Goal: Task Accomplishment & Management: Use online tool/utility

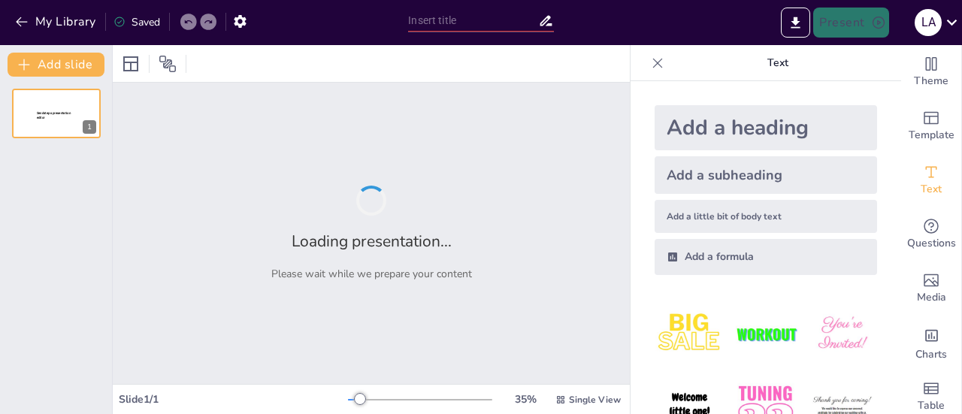
type input "Fundamentos de las Expresiones Algebraicas y Ecuaciones"
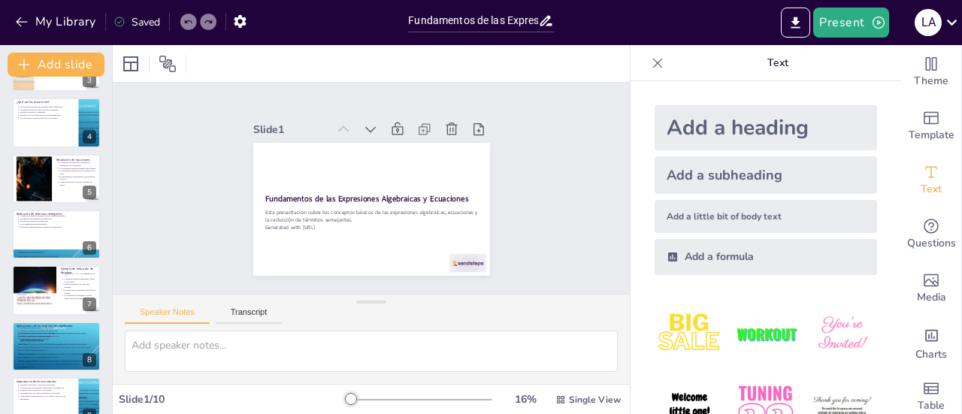
scroll to position [163, 0]
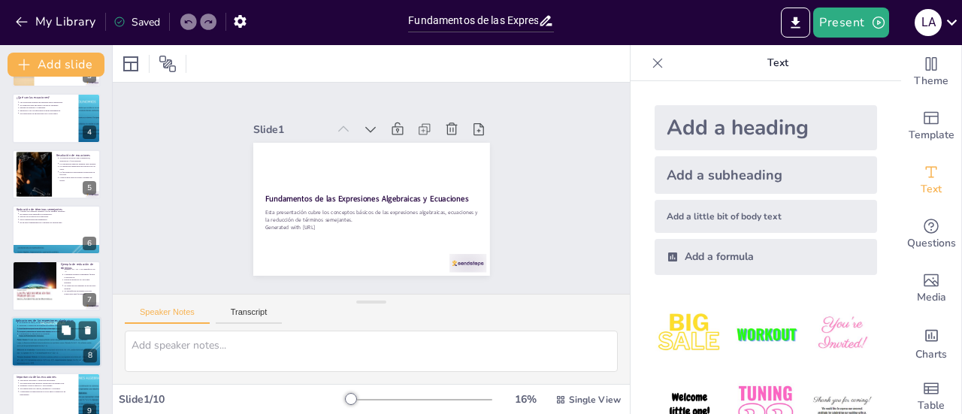
click at [44, 325] on p "Modelan y resuelven problemas del mundo real." at bounding box center [58, 325] width 78 height 3
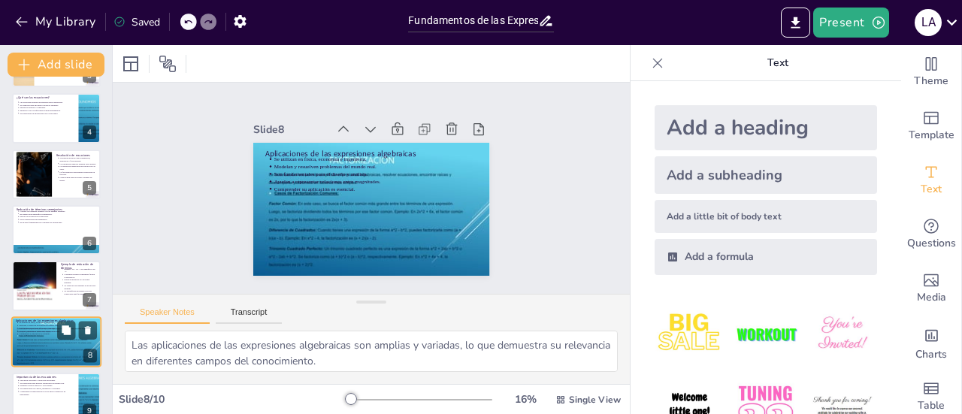
scroll to position [239, 0]
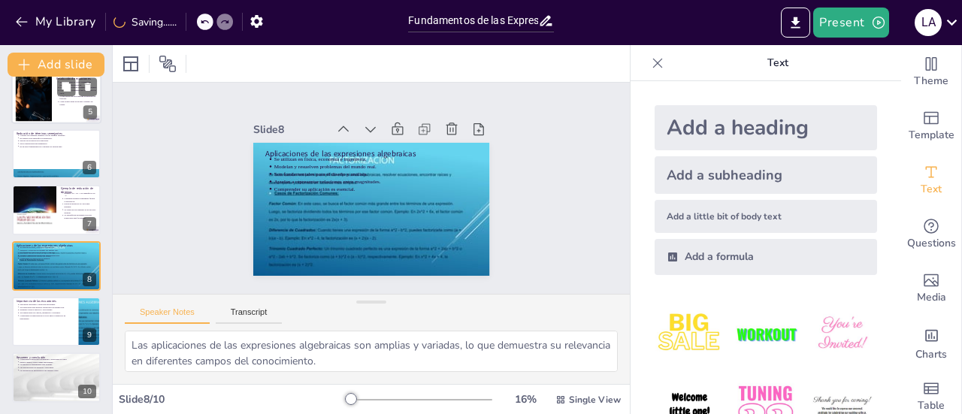
click at [44, 106] on div at bounding box center [33, 98] width 87 height 46
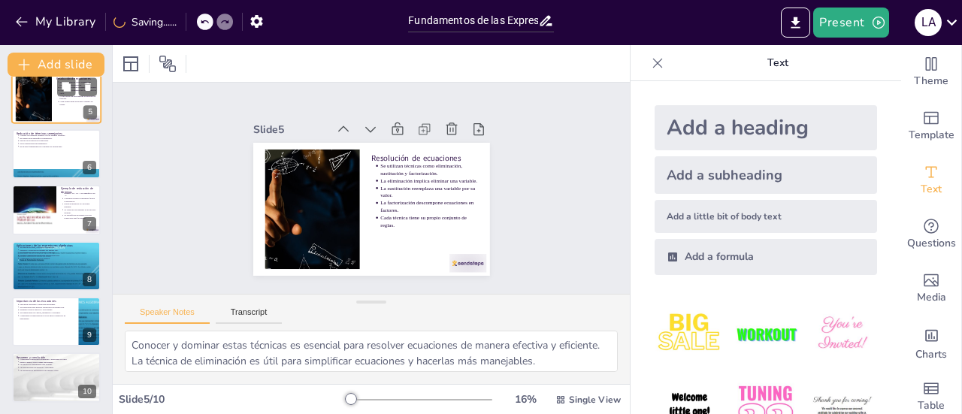
scroll to position [92, 0]
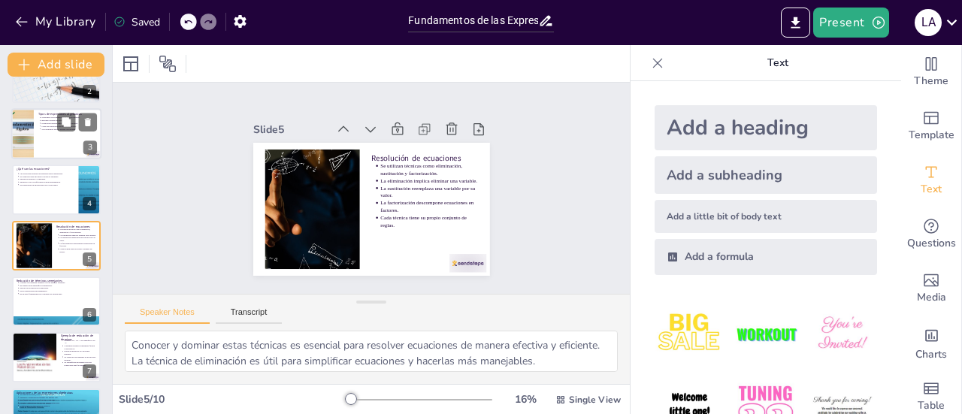
click at [48, 140] on div at bounding box center [56, 133] width 90 height 51
type textarea "Los monomios son la forma más simple de expresiones algebraicas y son esenciale…"
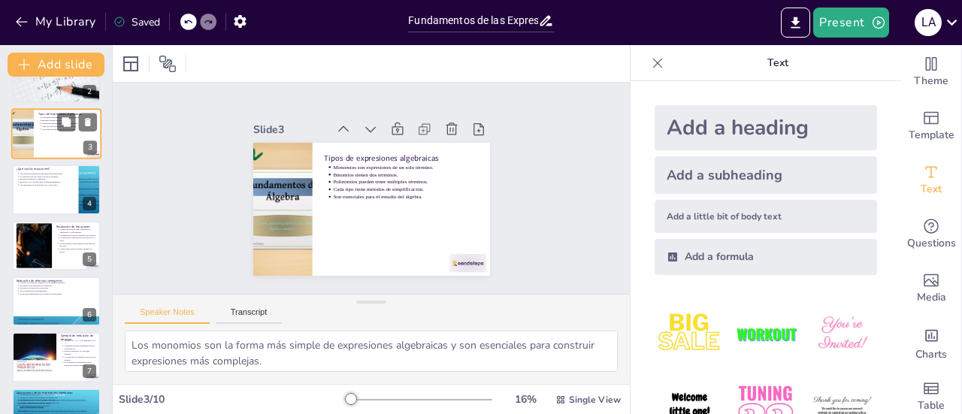
scroll to position [0, 0]
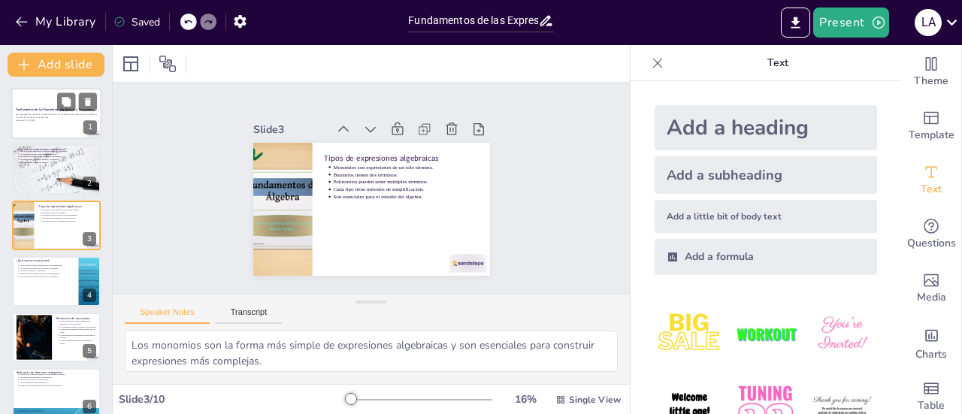
click at [41, 100] on div at bounding box center [56, 113] width 90 height 51
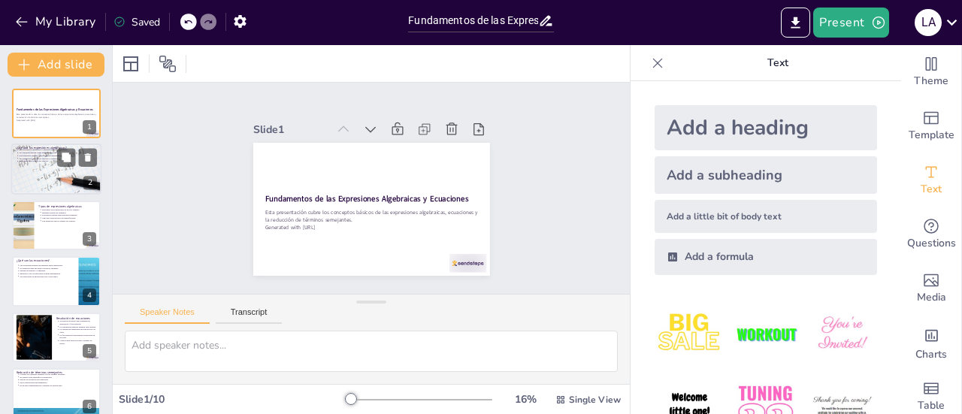
click at [50, 155] on p "Son esenciales para resolver problemas matemáticos." at bounding box center [58, 156] width 78 height 3
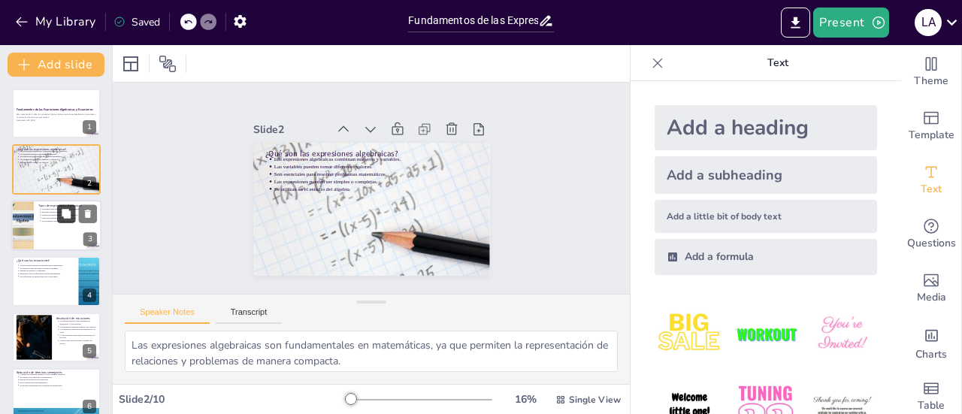
click at [60, 222] on button at bounding box center [66, 213] width 18 height 18
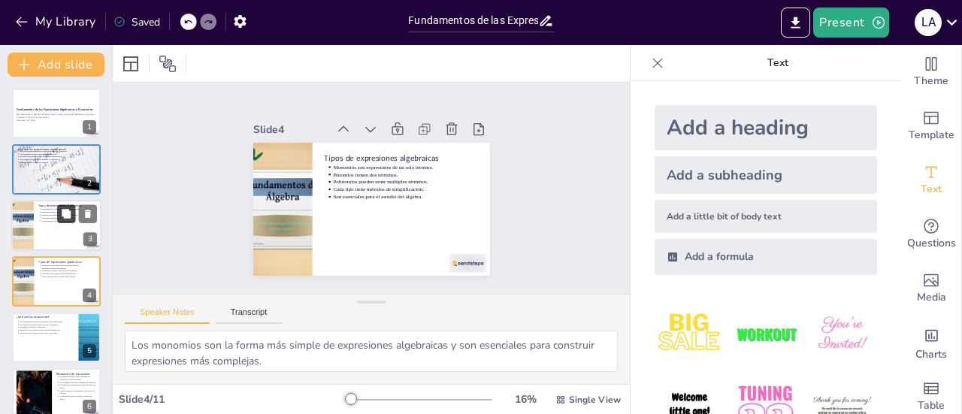
scroll to position [36, 0]
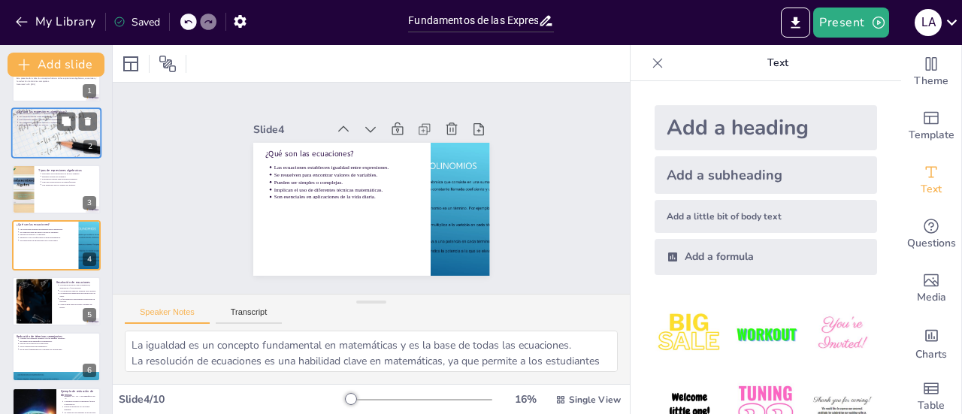
click at [66, 145] on div at bounding box center [55, 133] width 101 height 51
type textarea "Las expresiones algebraicas son fundamentales en matemáticas, ya que permiten l…"
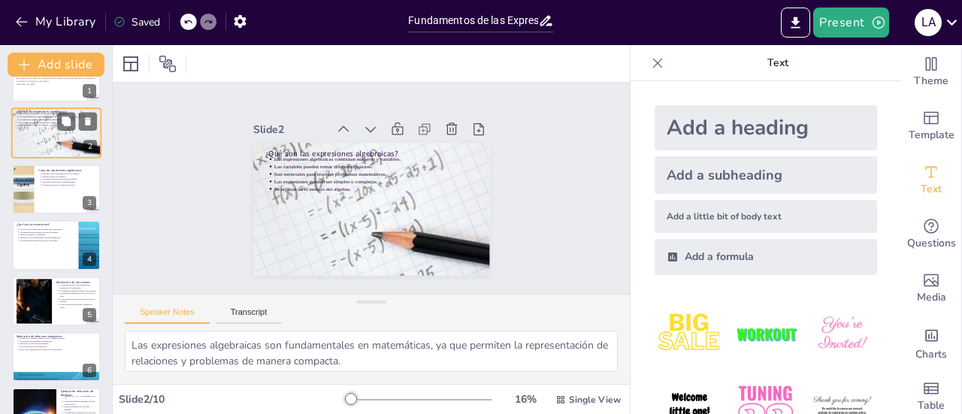
scroll to position [0, 0]
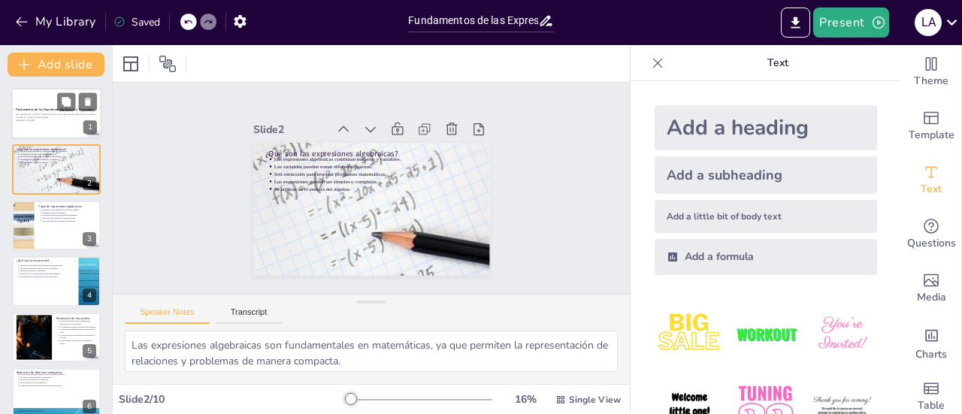
click at [45, 112] on div "Fundamentos de las Expresiones Algebraicas y Ecuaciones" at bounding box center [56, 110] width 81 height 7
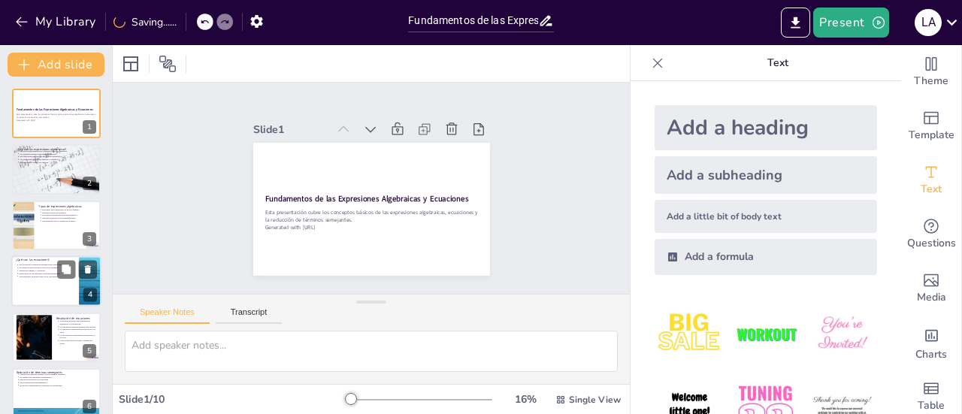
click at [62, 282] on div at bounding box center [56, 281] width 90 height 51
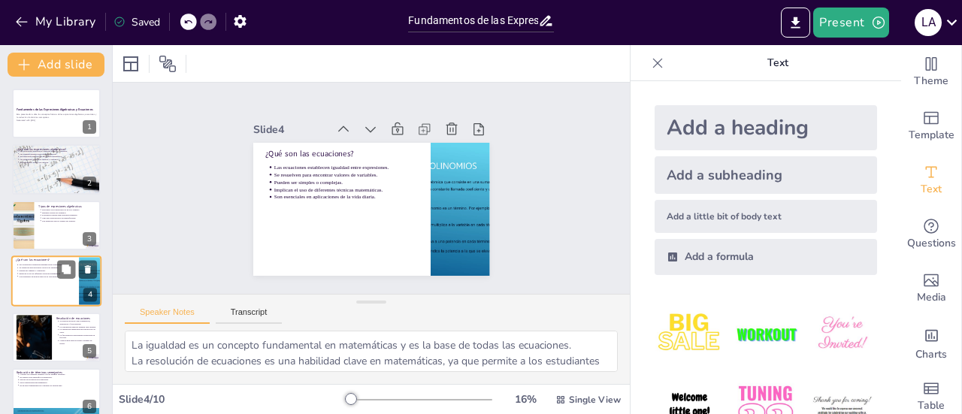
scroll to position [36, 0]
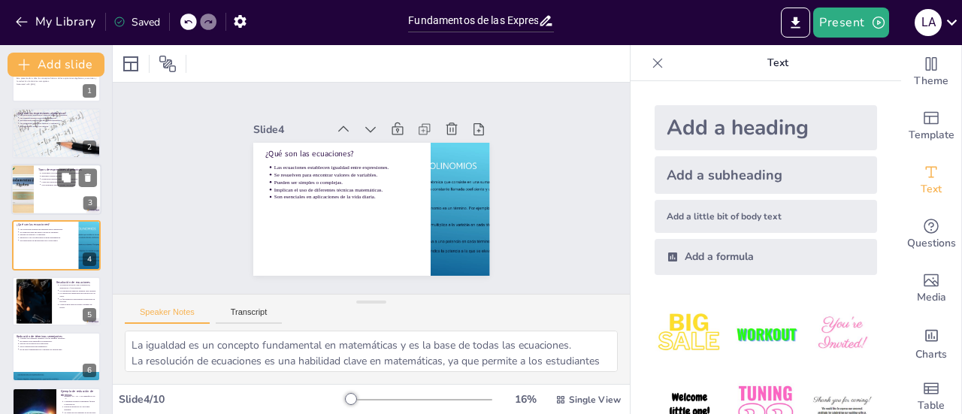
click at [50, 192] on div at bounding box center [56, 189] width 90 height 51
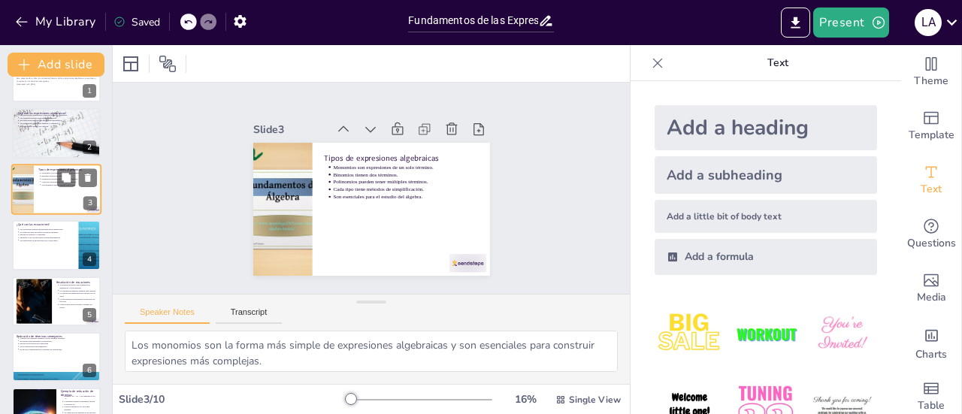
scroll to position [0, 0]
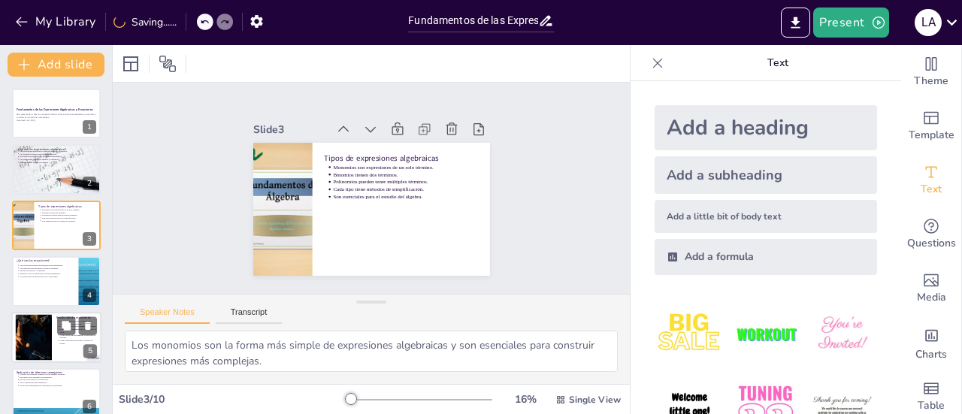
click at [56, 339] on ul "Se utilizan técnicas como eliminación, sustitución y factorización. La eliminac…" at bounding box center [76, 332] width 41 height 26
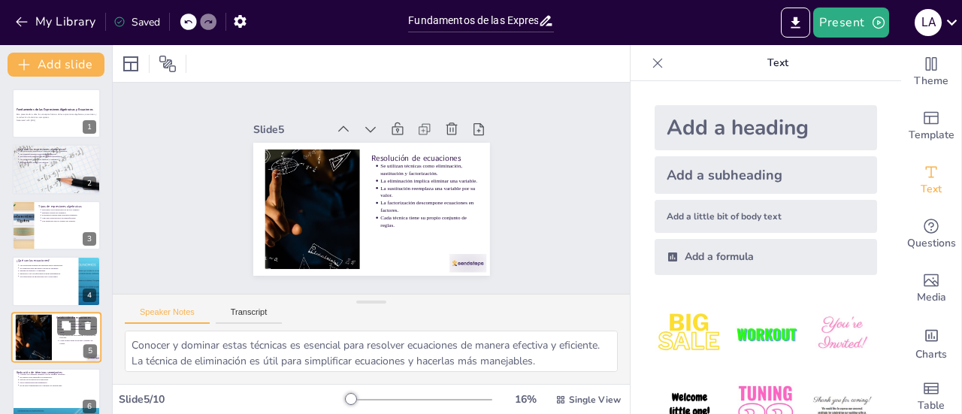
scroll to position [92, 0]
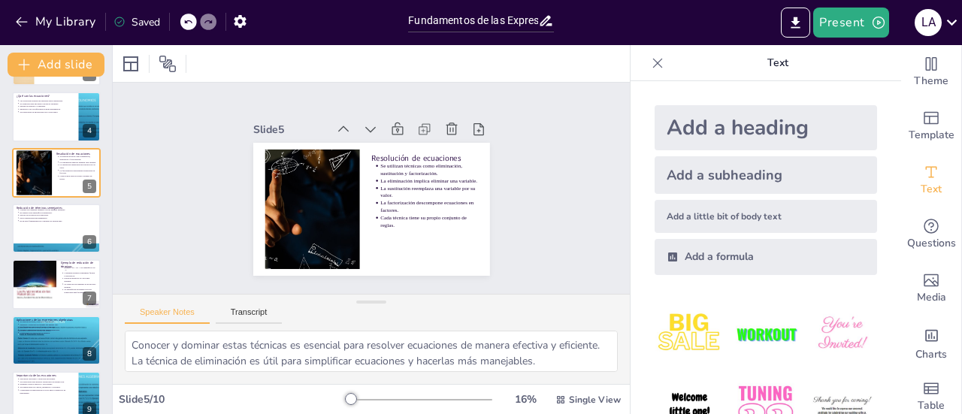
scroll to position [182, 0]
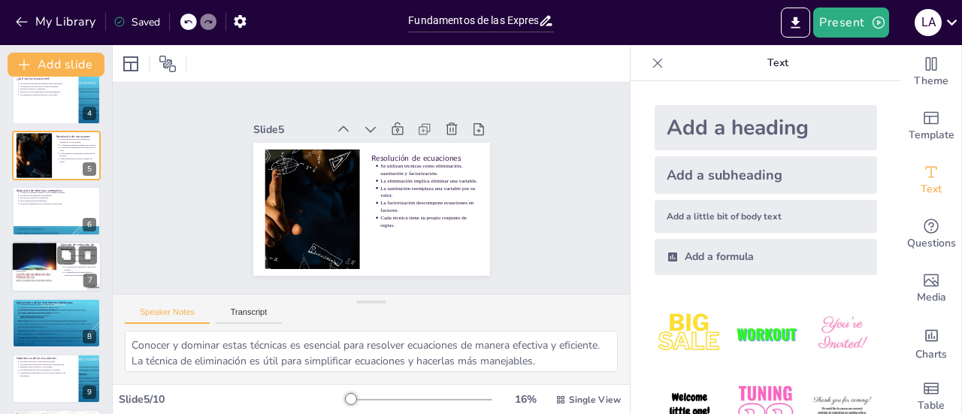
click at [48, 268] on div at bounding box center [33, 267] width 45 height 66
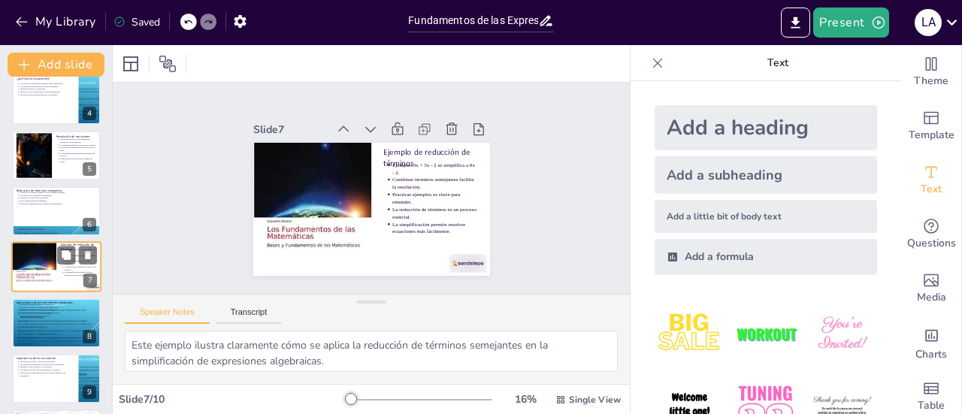
scroll to position [203, 0]
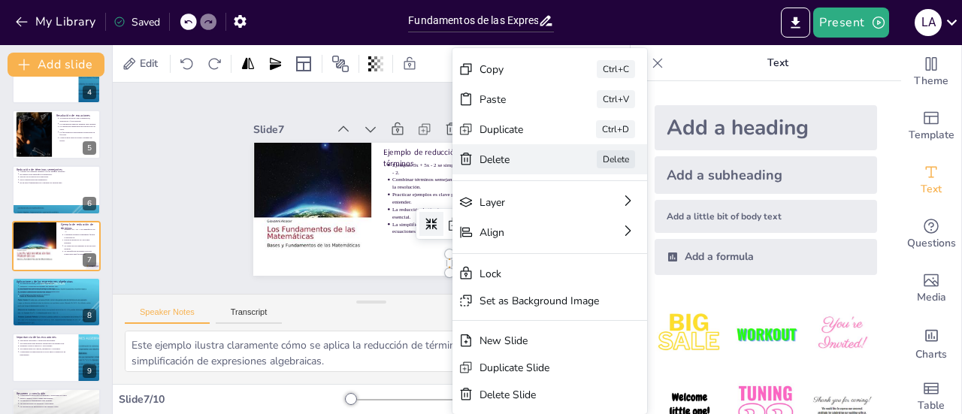
click at [502, 371] on div "Delete" at bounding box center [527, 401] width 65 height 61
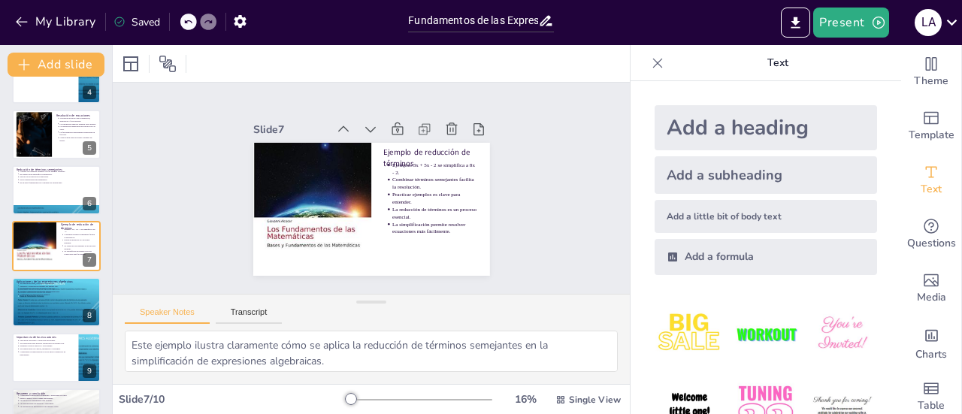
scroll to position [239, 0]
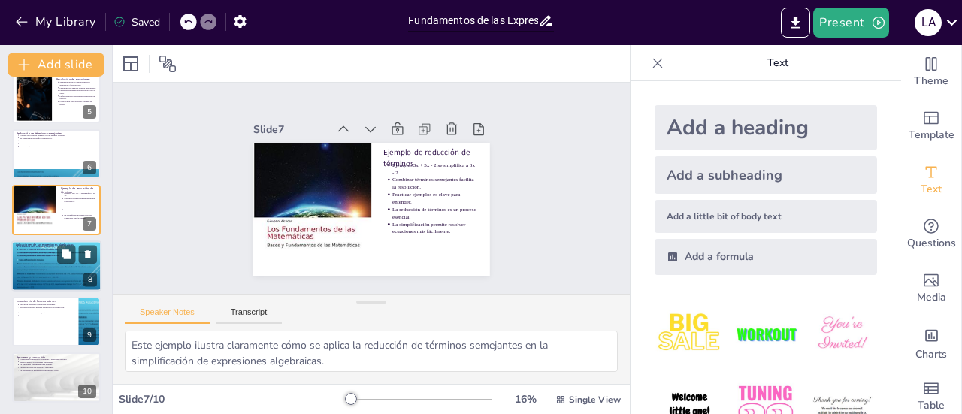
click at [68, 269] on div at bounding box center [56, 266] width 90 height 51
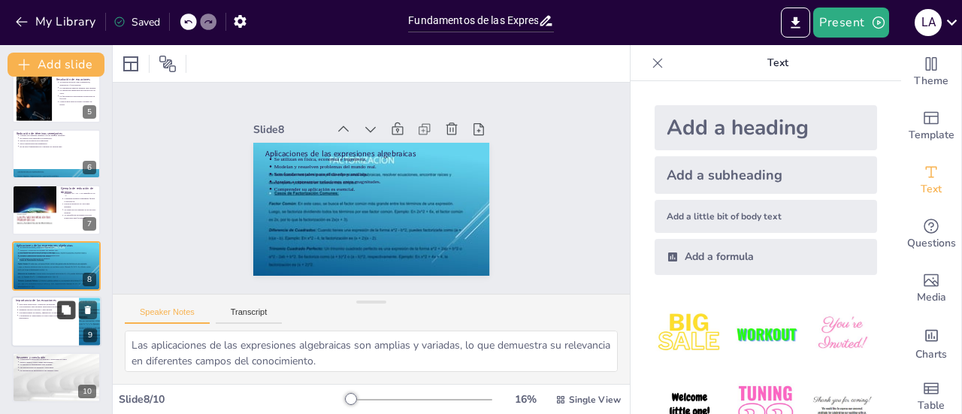
click at [63, 319] on button at bounding box center [66, 310] width 18 height 18
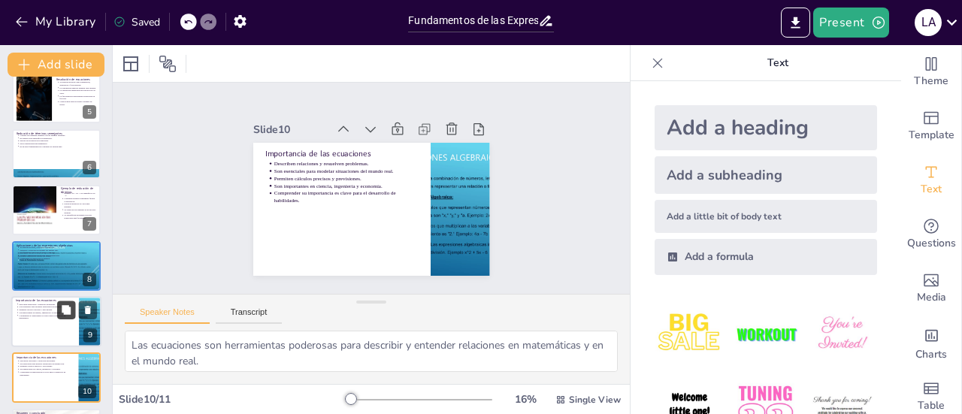
scroll to position [295, 0]
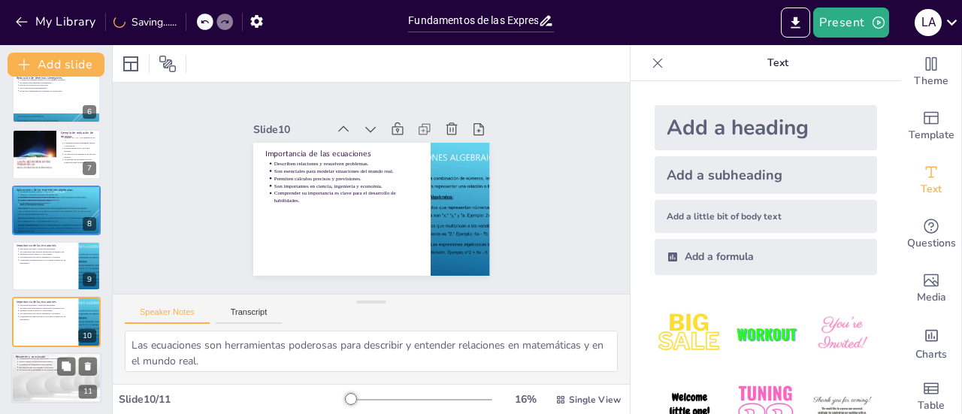
click at [54, 380] on div at bounding box center [56, 378] width 90 height 51
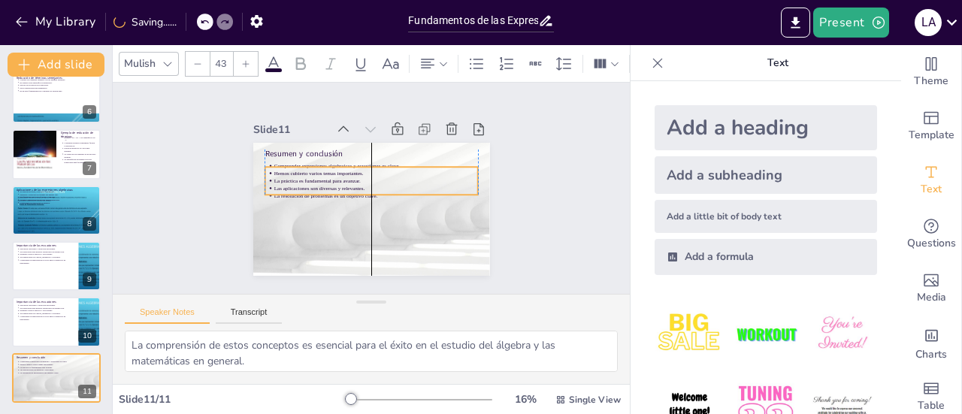
click at [289, 167] on p "Hemos cubierto varios temas importantes." at bounding box center [381, 176] width 189 height 89
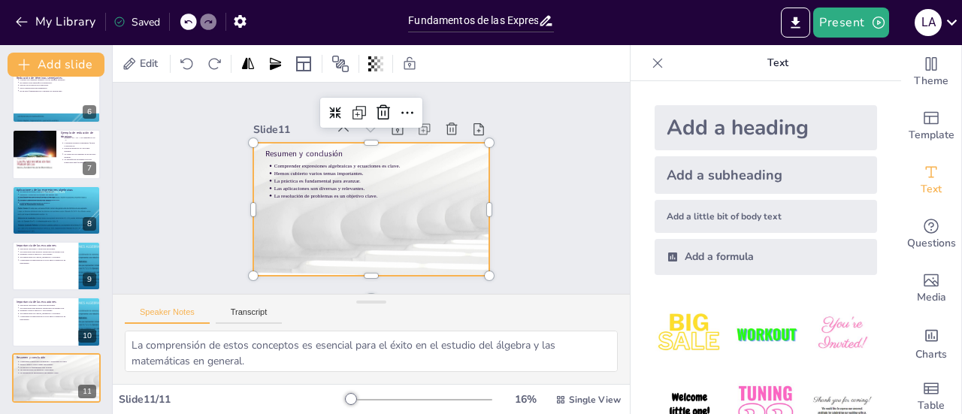
click at [309, 212] on div at bounding box center [350, 190] width 157 height 249
click at [799, 20] on icon "Export to PowerPoint" at bounding box center [795, 22] width 9 height 11
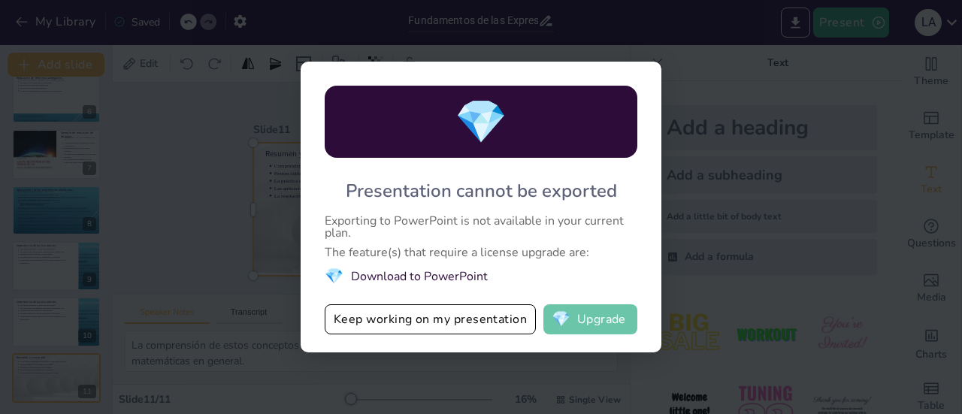
click at [593, 315] on button "💎 Upgrade" at bounding box center [590, 319] width 94 height 30
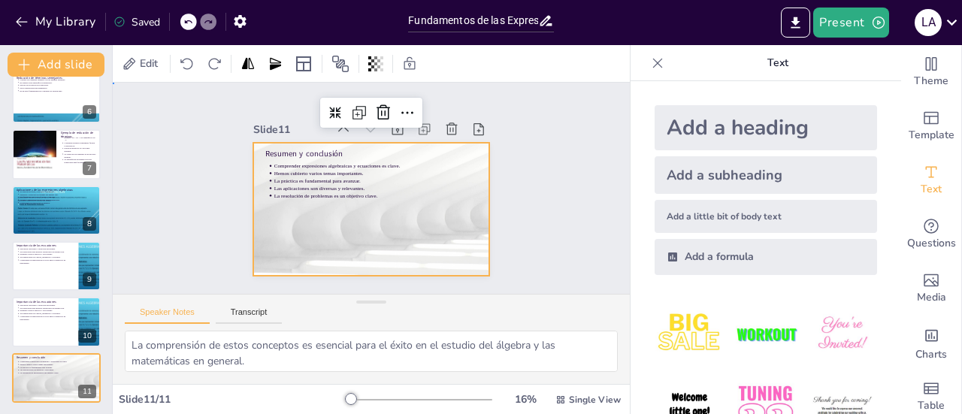
click at [189, 120] on div "Slide 1 Fundamentos de las Expresiones Algebraicas y Ecuaciones Esta presentaci…" at bounding box center [371, 188] width 553 height 441
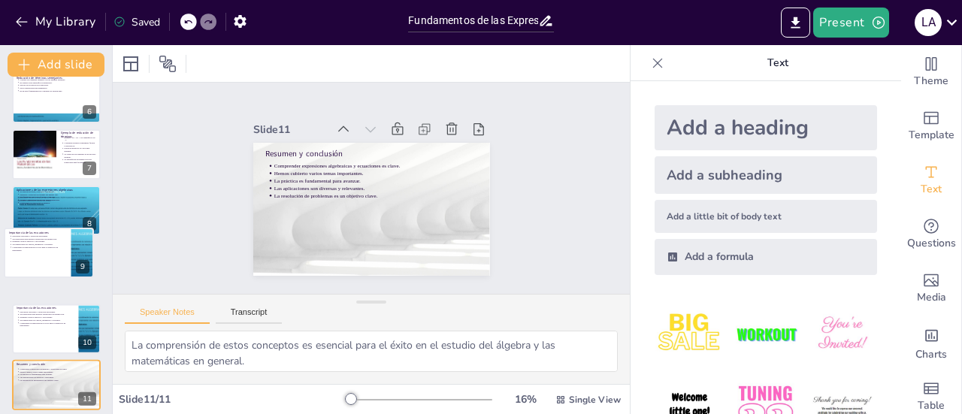
drag, startPoint x: 100, startPoint y: 271, endPoint x: 92, endPoint y: 265, distance: 9.2
click at [92, 265] on div "Fundamentos de las Expresiones Algebraicas y Ecuaciones Esta presentación cubre…" at bounding box center [56, 99] width 112 height 610
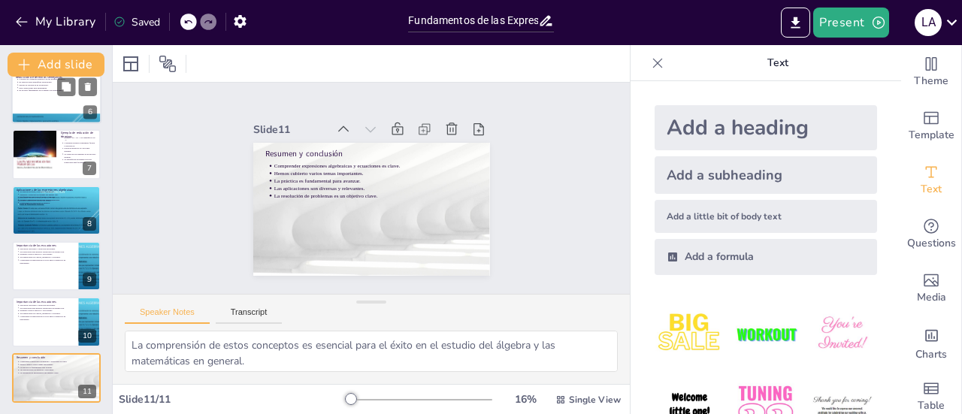
click at [44, 101] on div at bounding box center [56, 98] width 90 height 51
type textarea "La combinación de términos semejantes es un paso crucial en la simplificación d…"
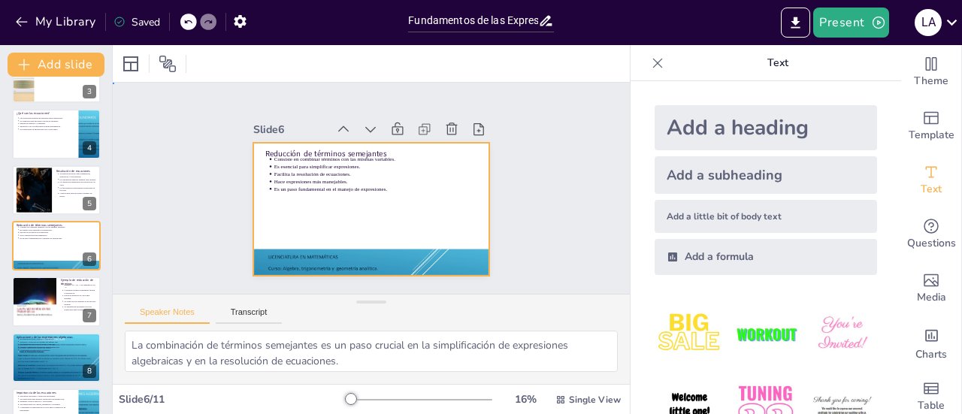
click at [368, 213] on div at bounding box center [350, 186] width 157 height 249
click at [834, 16] on button "Present" at bounding box center [850, 23] width 75 height 30
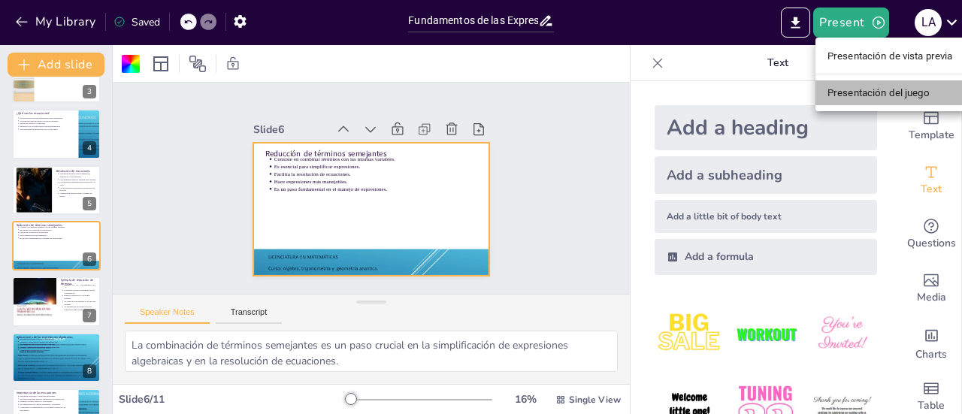
click at [862, 88] on font "Presentación del juego" at bounding box center [879, 92] width 102 height 11
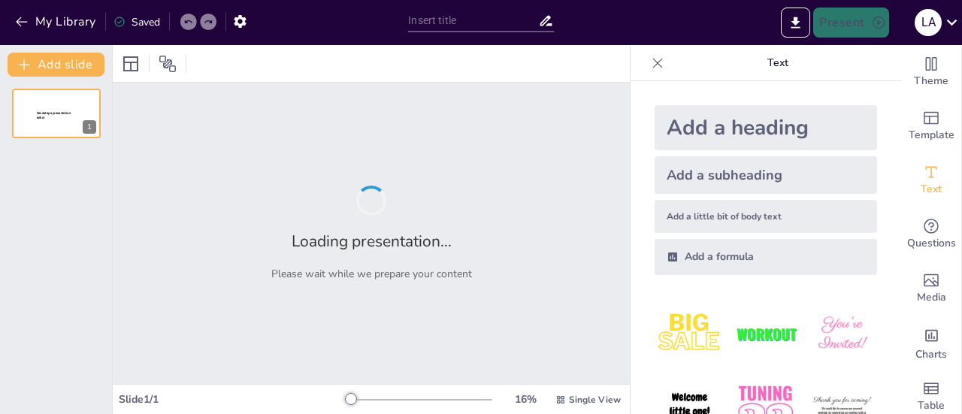
type input "Fundamentos de las Expresiones Algebraicas y Ecuaciones"
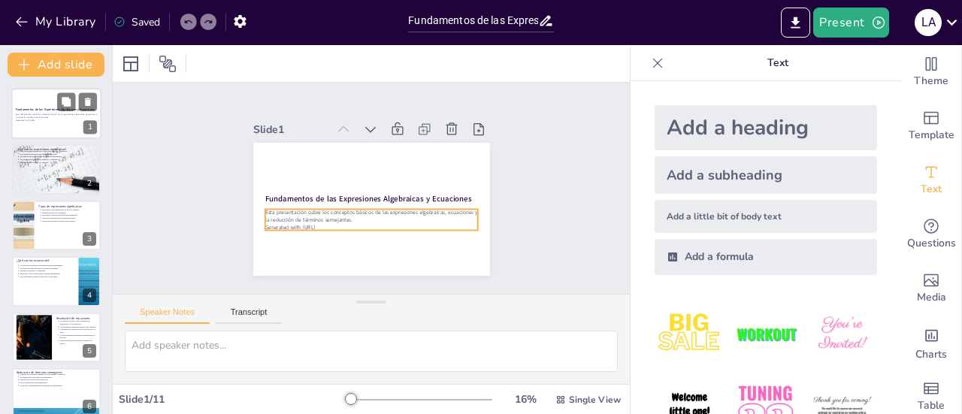
click at [55, 120] on p "Generated with [URL]" at bounding box center [56, 120] width 81 height 3
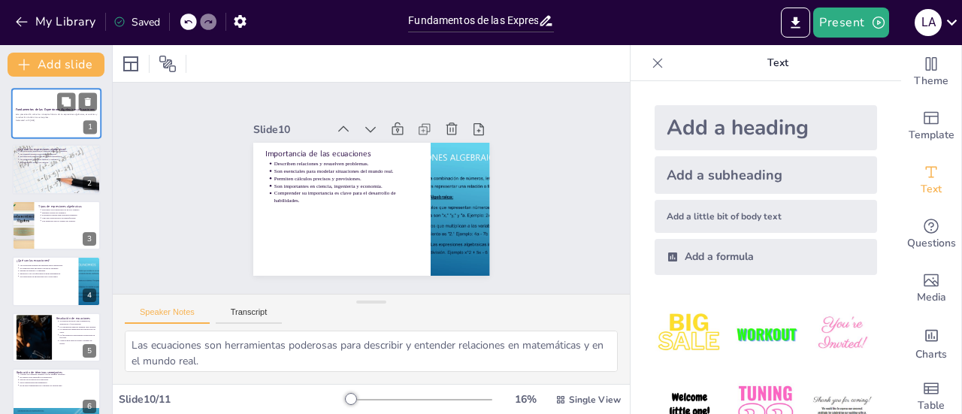
type textarea "La comprensión de estos conceptos es esencial para el éxito en el estudio del á…"
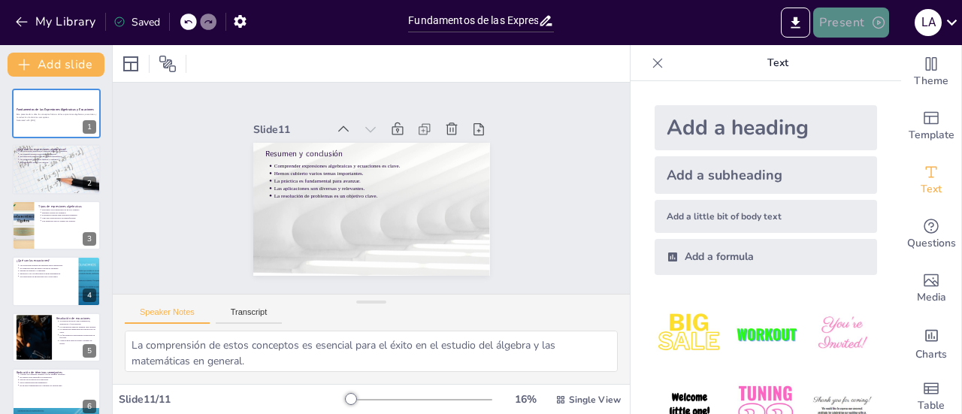
click at [867, 20] on button "Present" at bounding box center [850, 23] width 75 height 30
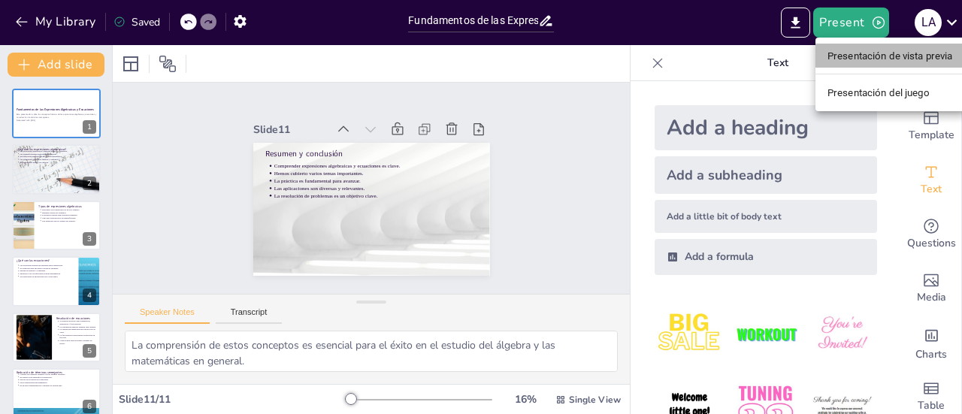
click at [874, 52] on font "Presentación de vista previa" at bounding box center [891, 55] width 126 height 11
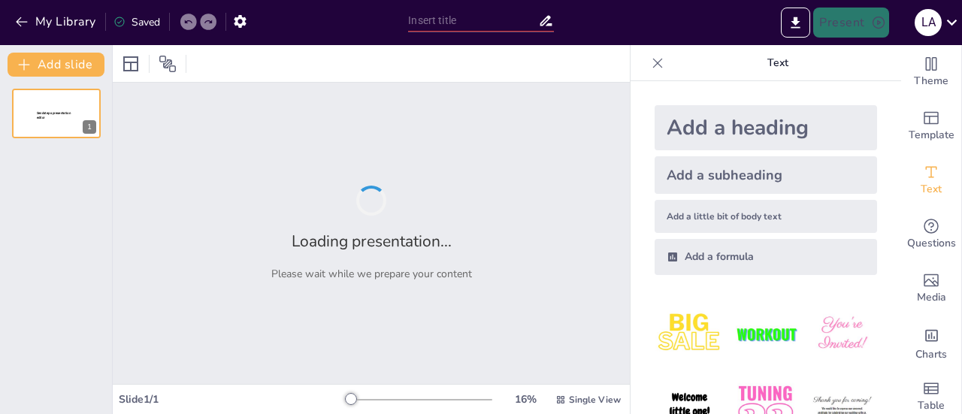
type input "Fundamentos de las Expresiones Algebraicas y Ecuaciones"
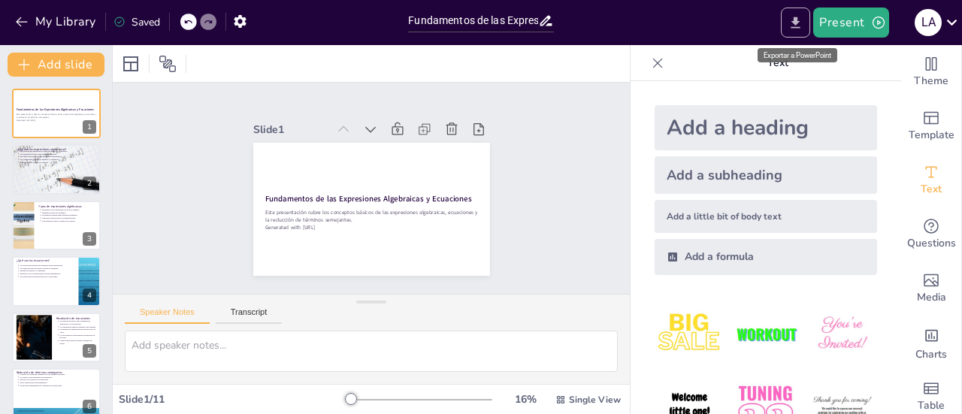
click at [801, 16] on icon "Export to PowerPoint" at bounding box center [796, 23] width 16 height 16
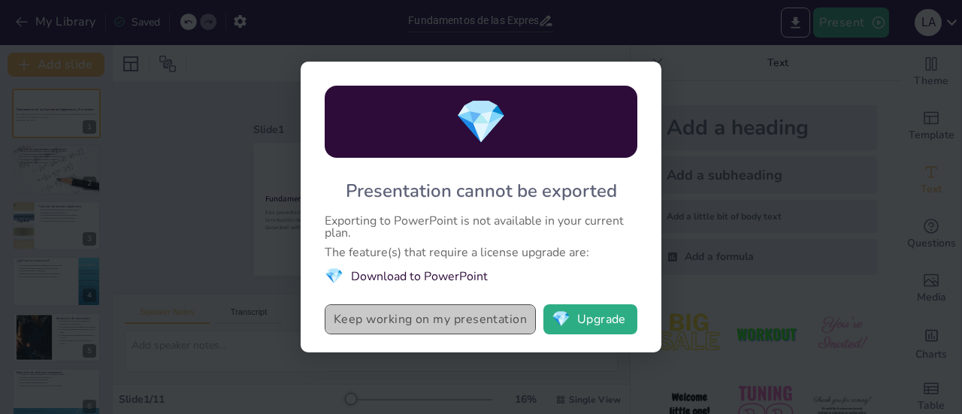
click at [454, 315] on button "Keep working on my presentation" at bounding box center [430, 319] width 211 height 30
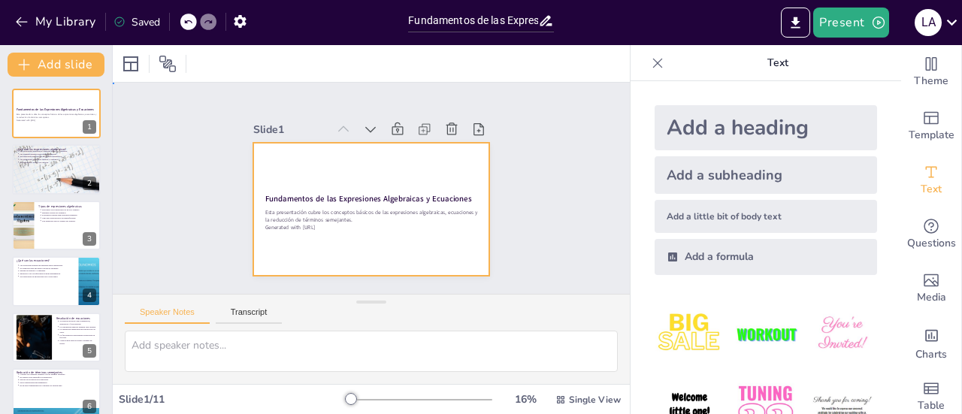
click at [368, 141] on div at bounding box center [349, 188] width 133 height 237
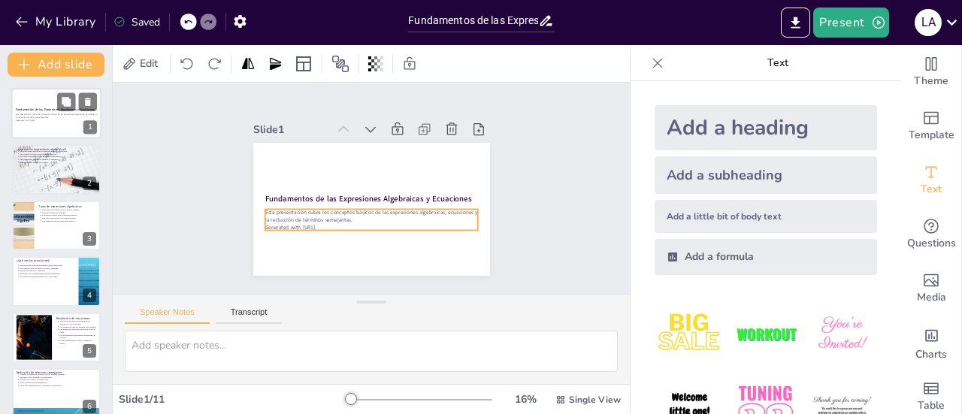
click at [38, 116] on p "Esta presentación cubre los conceptos básicos de las expresiones algebraicas, e…" at bounding box center [56, 116] width 81 height 6
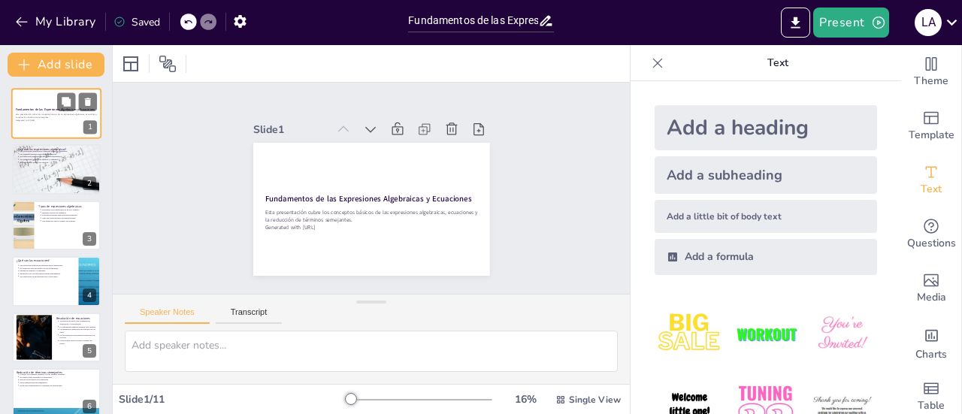
click at [38, 116] on p "Esta presentación cubre los conceptos básicos de las expresiones algebraicas, e…" at bounding box center [56, 116] width 81 height 6
click at [135, 61] on icon at bounding box center [130, 63] width 15 height 15
click at [280, 100] on div "Slide 1 Fundamentos de las Expresiones Algebraicas y Ecuaciones Esta presentaci…" at bounding box center [371, 188] width 289 height 293
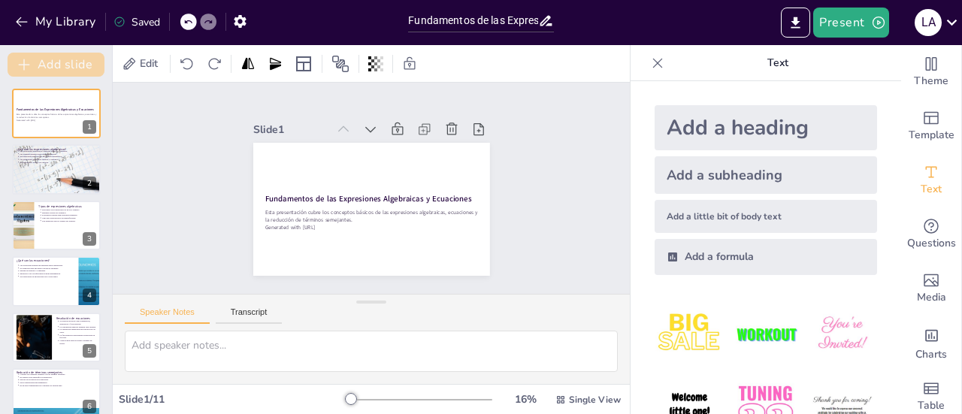
click at [92, 65] on button "Add slide" at bounding box center [56, 65] width 97 height 24
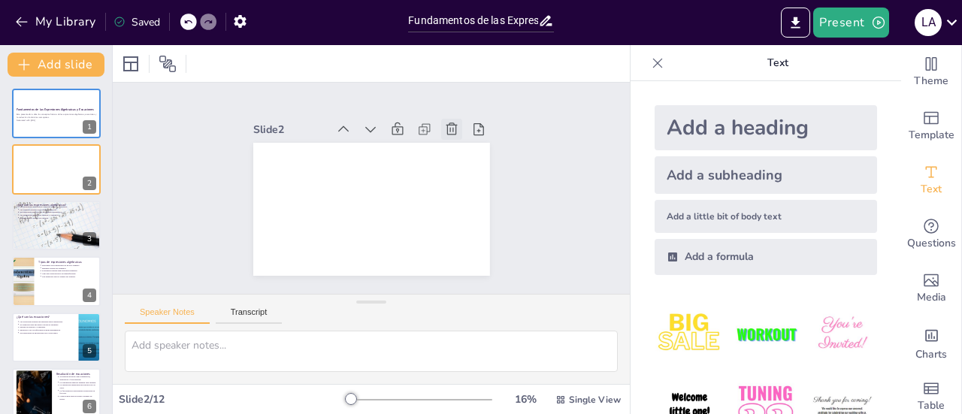
click at [292, 232] on icon at bounding box center [285, 239] width 13 height 14
type textarea "Las expresiones algebraicas son fundamentales en matemáticas, ya que permiten l…"
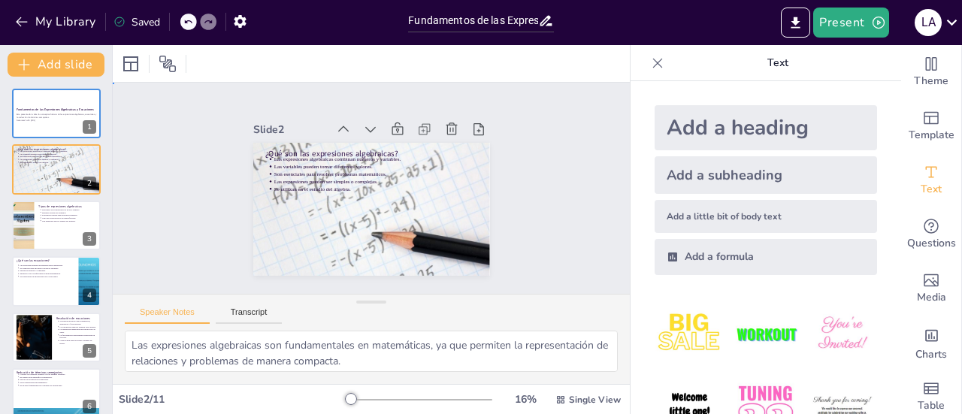
click at [515, 176] on div "Slide 1 Fundamentos de las Expresiones Algebraicas y Ecuaciones Esta presentaci…" at bounding box center [371, 189] width 345 height 356
click at [54, 121] on p "Generated with [URL]" at bounding box center [56, 120] width 81 height 3
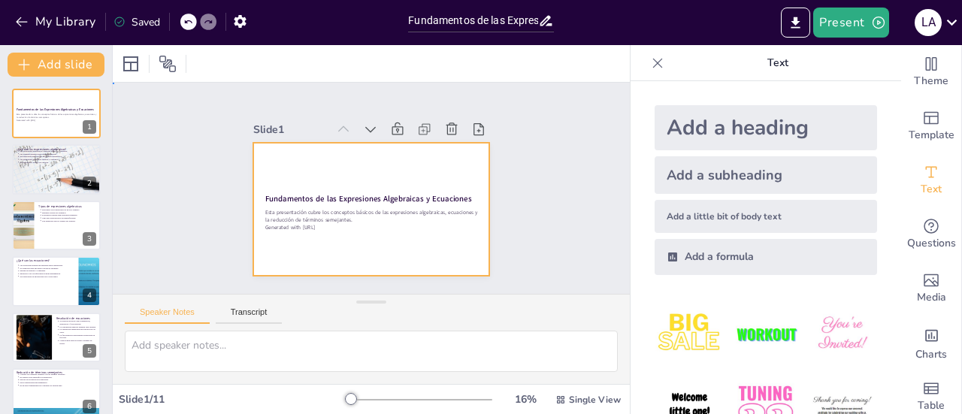
click at [326, 183] on div at bounding box center [350, 186] width 157 height 249
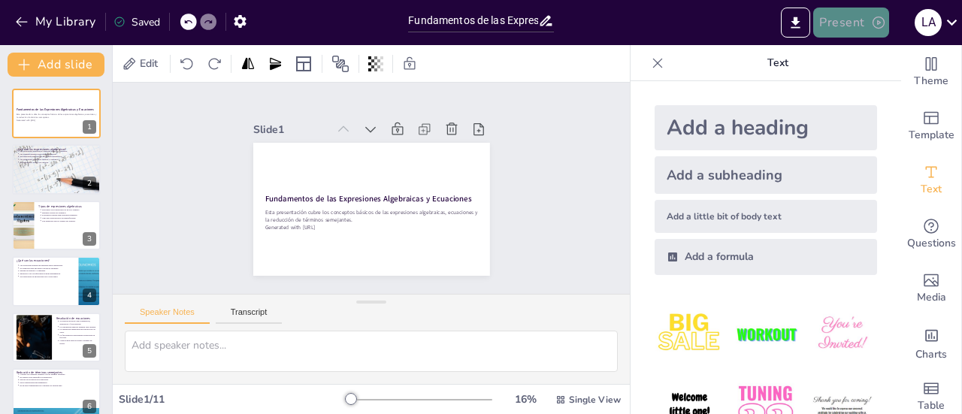
click at [852, 22] on button "Present" at bounding box center [850, 23] width 75 height 30
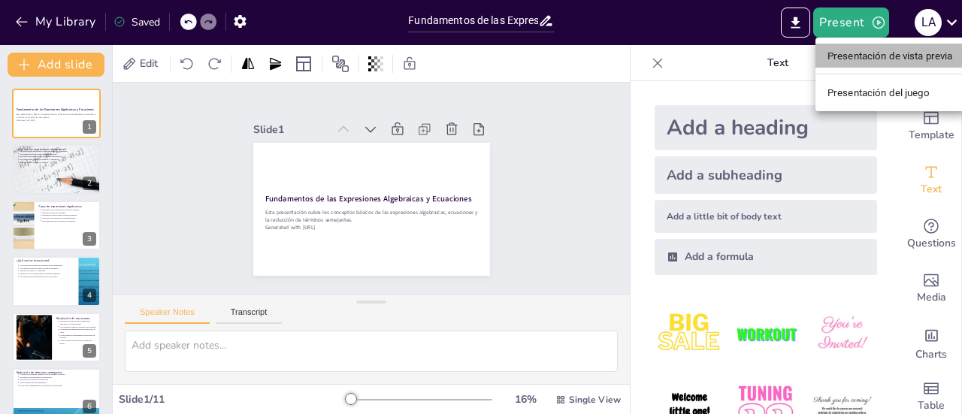
click at [855, 55] on font "Presentación de vista previa" at bounding box center [891, 55] width 126 height 11
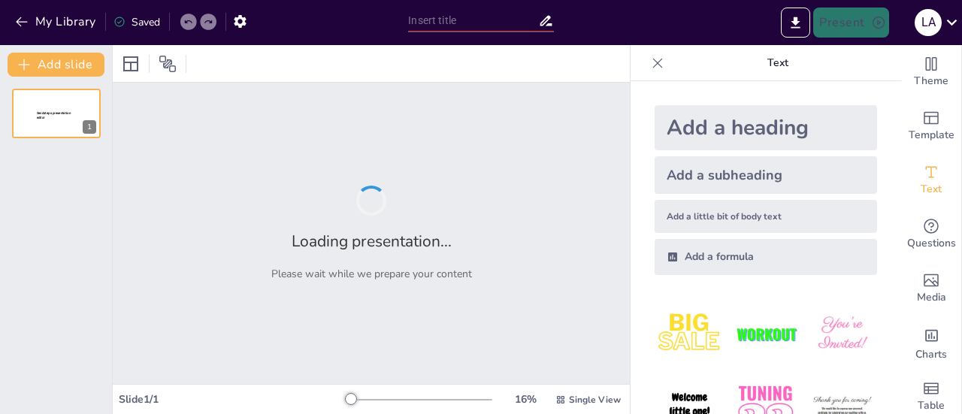
type input "Fundamentos de las Expresiones Algebraicas y Ecuaciones"
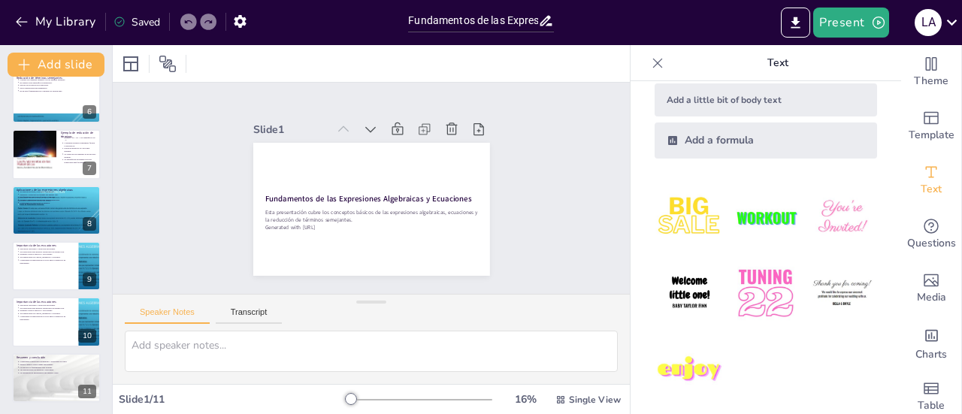
scroll to position [123, 0]
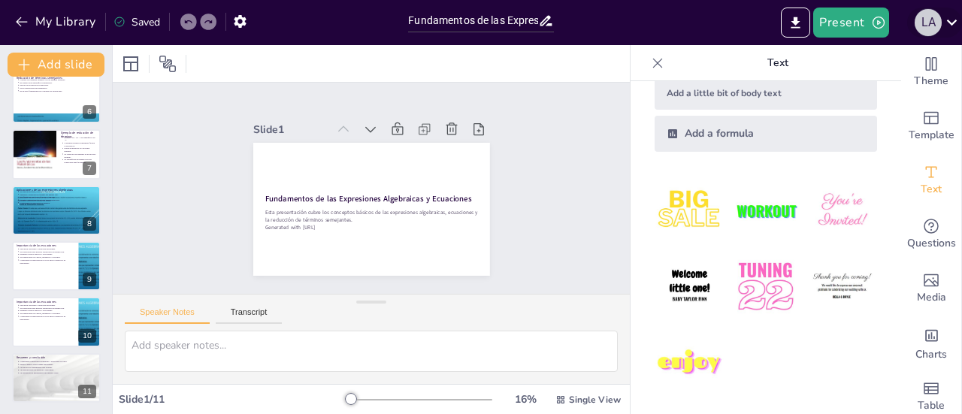
click at [925, 34] on div "L A" at bounding box center [928, 22] width 27 height 27
